Goal: Task Accomplishment & Management: Manage account settings

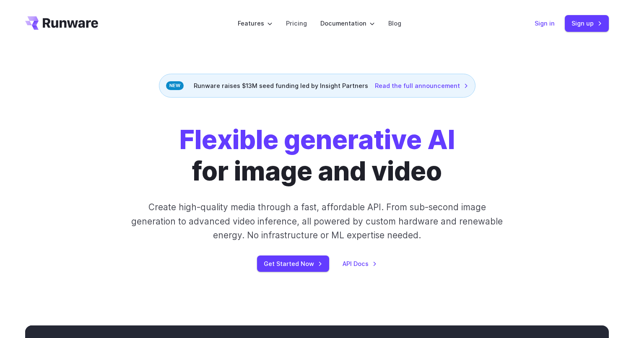
click at [543, 23] on link "Sign in" at bounding box center [544, 23] width 20 height 10
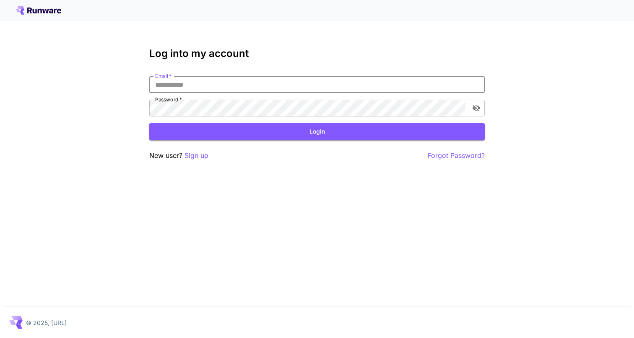
click at [337, 83] on input "Email   *" at bounding box center [316, 84] width 335 height 17
type input "**********"
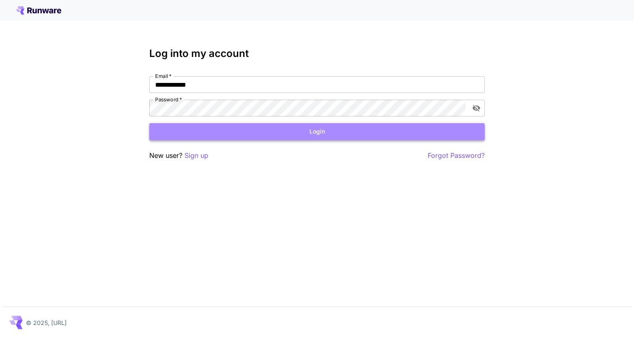
click at [256, 135] on button "Login" at bounding box center [316, 131] width 335 height 17
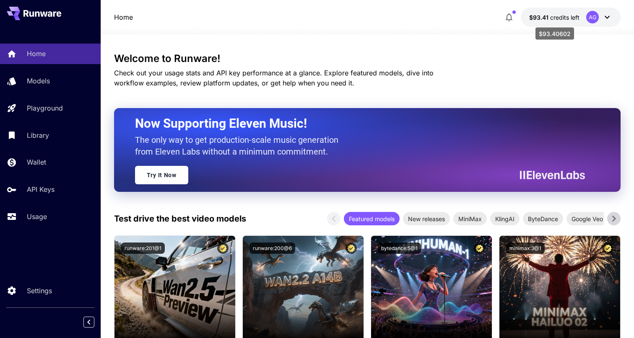
click at [559, 16] on span "credits left" at bounding box center [564, 17] width 29 height 7
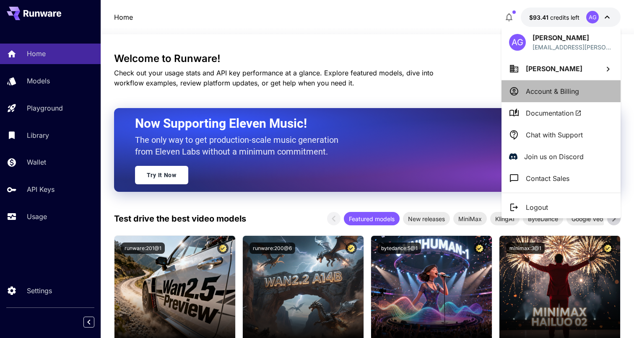
click at [546, 92] on p "Account & Billing" at bounding box center [552, 91] width 53 height 10
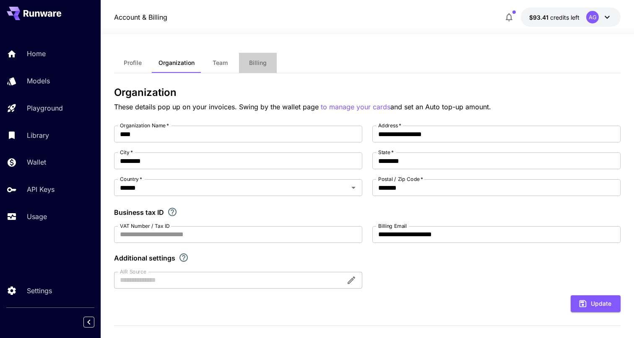
click at [254, 64] on span "Billing" at bounding box center [258, 63] width 18 height 8
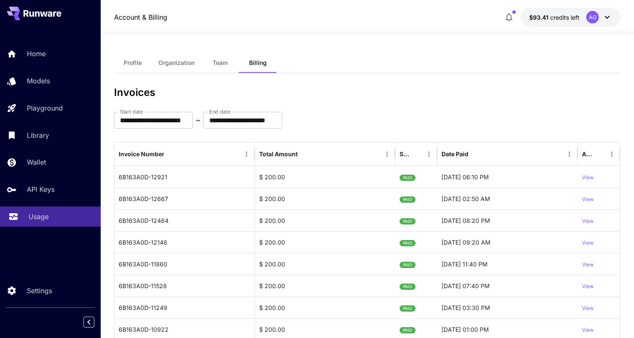
click at [29, 220] on p "Usage" at bounding box center [38, 217] width 20 height 10
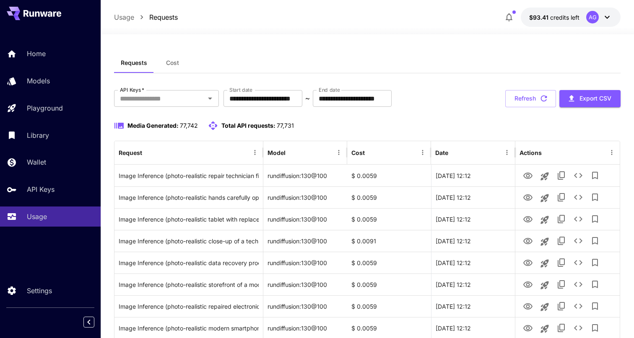
click at [183, 60] on button "Cost" at bounding box center [173, 63] width 38 height 20
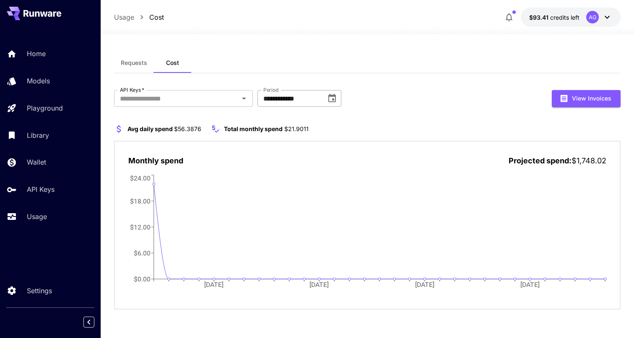
click at [284, 101] on input "**********" at bounding box center [288, 98] width 63 height 17
click at [333, 101] on icon "Choose date, selected date is Oct 1, 2025" at bounding box center [332, 98] width 10 height 10
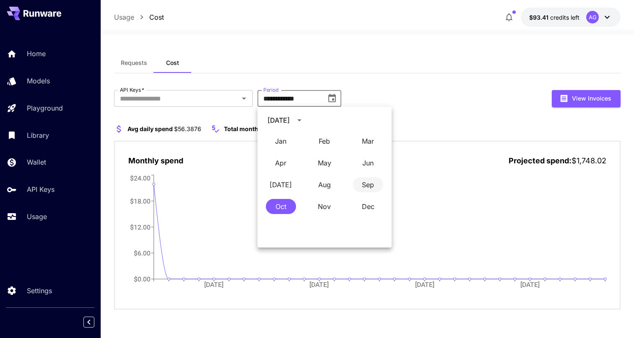
click at [364, 184] on button "Sep" at bounding box center [368, 184] width 30 height 15
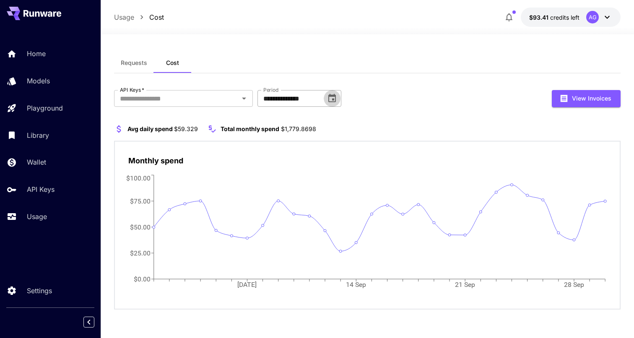
click at [331, 96] on icon "Choose date, selected date is Sep 1, 2025" at bounding box center [332, 98] width 8 height 8
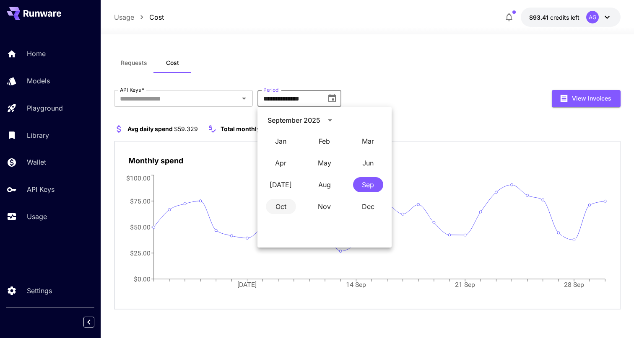
click at [275, 206] on button "Oct" at bounding box center [281, 206] width 30 height 15
type input "**********"
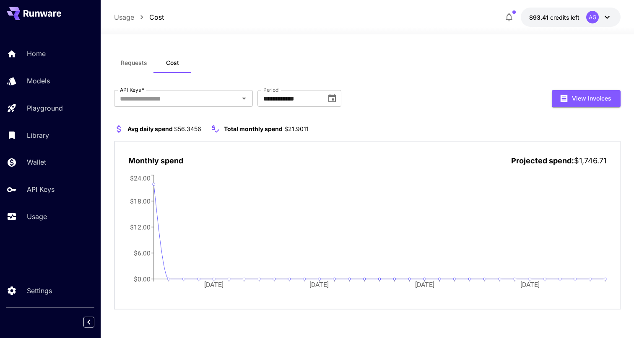
click at [133, 60] on span "Requests" at bounding box center [134, 63] width 26 height 8
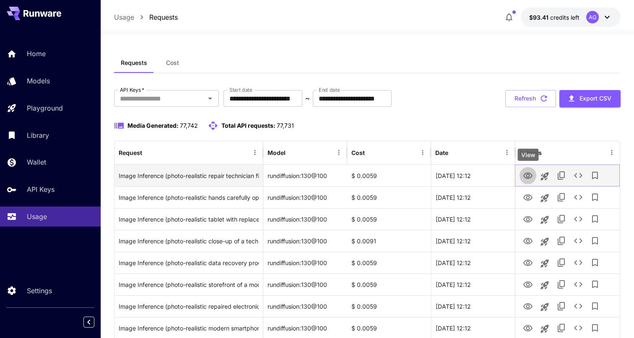
click at [529, 175] on icon "View" at bounding box center [528, 176] width 10 height 10
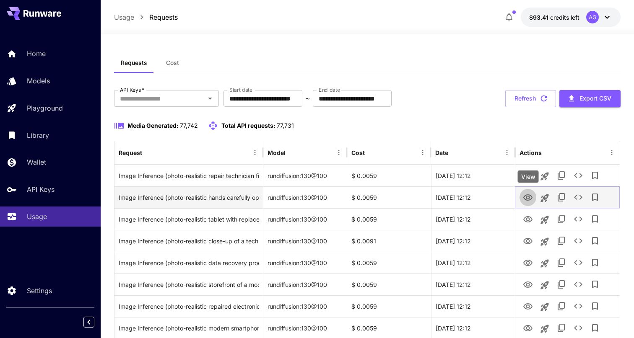
click at [527, 198] on icon "View" at bounding box center [528, 198] width 10 height 10
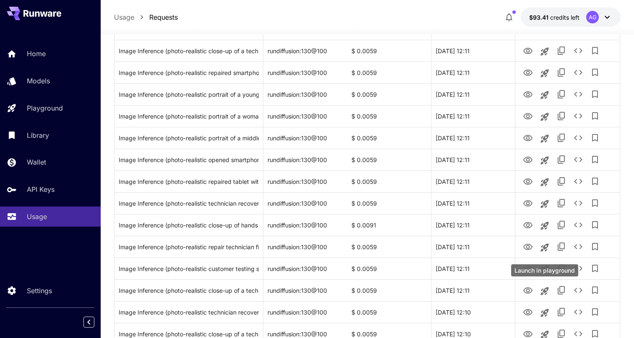
scroll to position [692, 0]
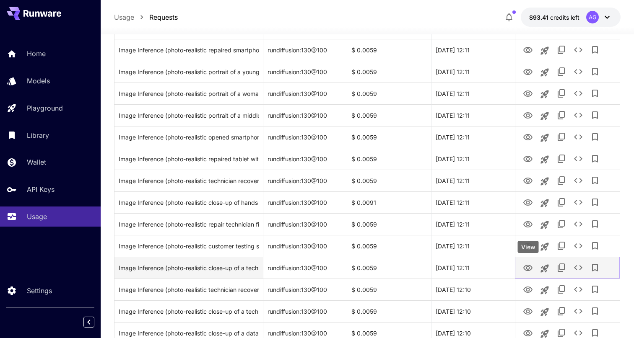
click at [528, 266] on icon "View" at bounding box center [527, 268] width 9 height 6
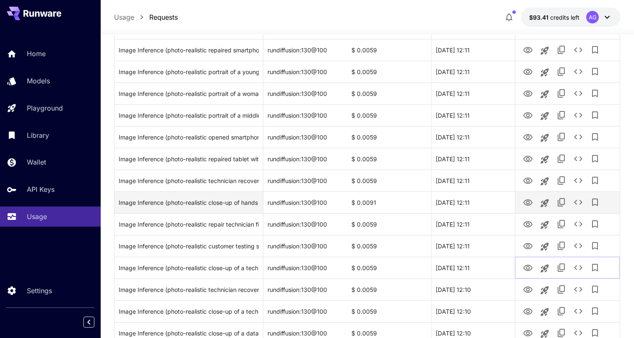
scroll to position [963, 0]
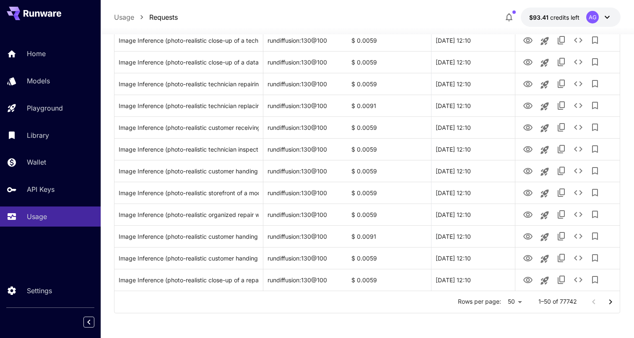
click at [611, 304] on icon "Go to next page" at bounding box center [610, 302] width 10 height 10
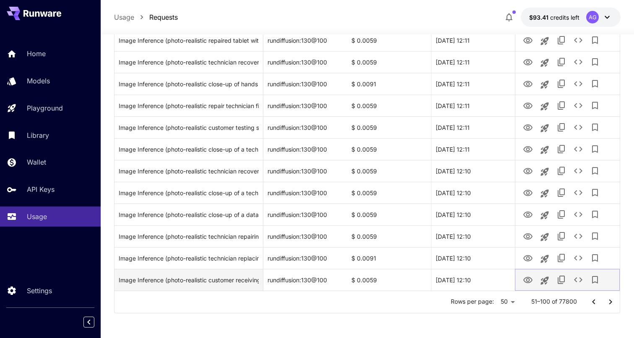
click at [523, 279] on icon "View" at bounding box center [528, 280] width 10 height 10
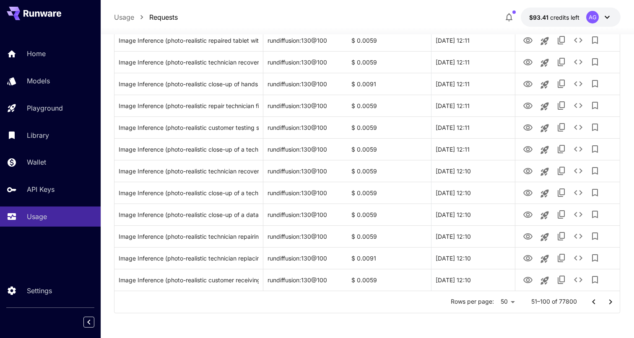
click at [606, 300] on icon "Go to next page" at bounding box center [610, 302] width 10 height 10
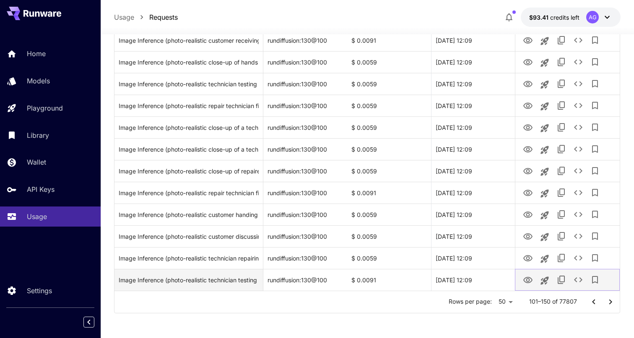
click at [526, 278] on icon "View" at bounding box center [528, 280] width 10 height 10
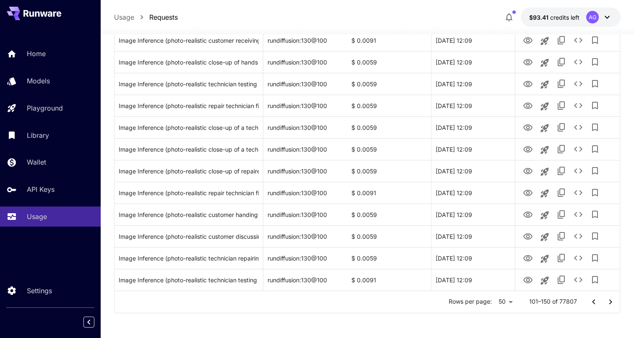
click at [609, 298] on icon "Go to next page" at bounding box center [610, 302] width 10 height 10
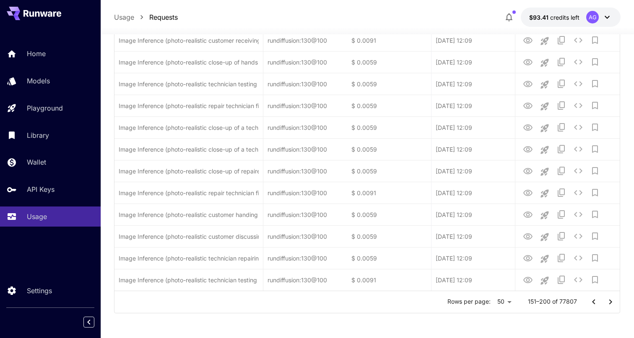
click at [609, 298] on icon "Go to next page" at bounding box center [610, 302] width 10 height 10
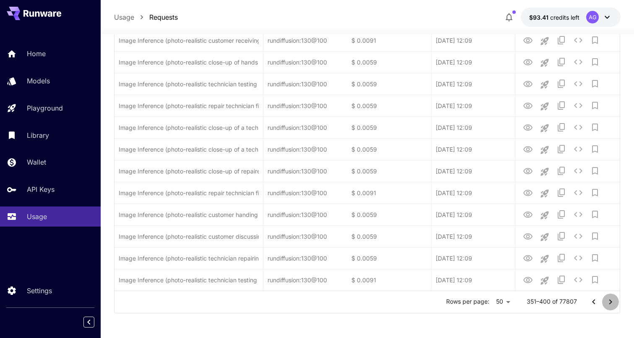
click at [609, 298] on icon "Go to next page" at bounding box center [610, 302] width 10 height 10
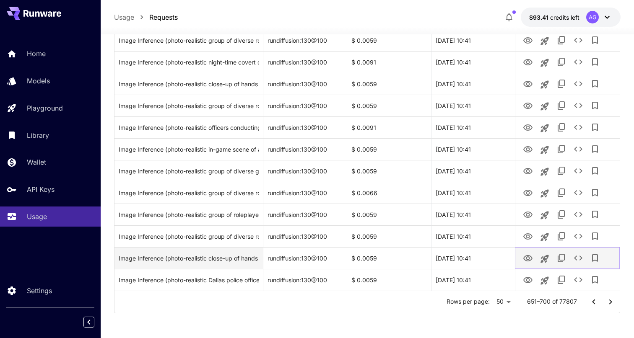
click at [525, 256] on icon "View" at bounding box center [527, 258] width 9 height 6
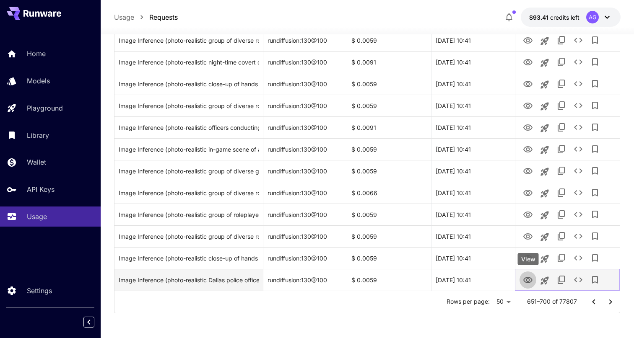
click at [526, 279] on icon "View" at bounding box center [528, 280] width 10 height 10
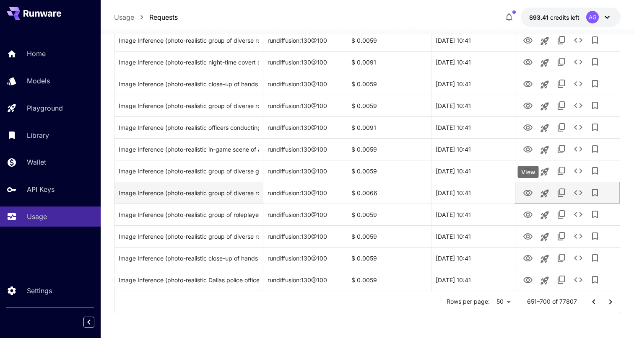
click at [526, 190] on icon "View" at bounding box center [527, 193] width 9 height 6
